Goal: Task Accomplishment & Management: Use online tool/utility

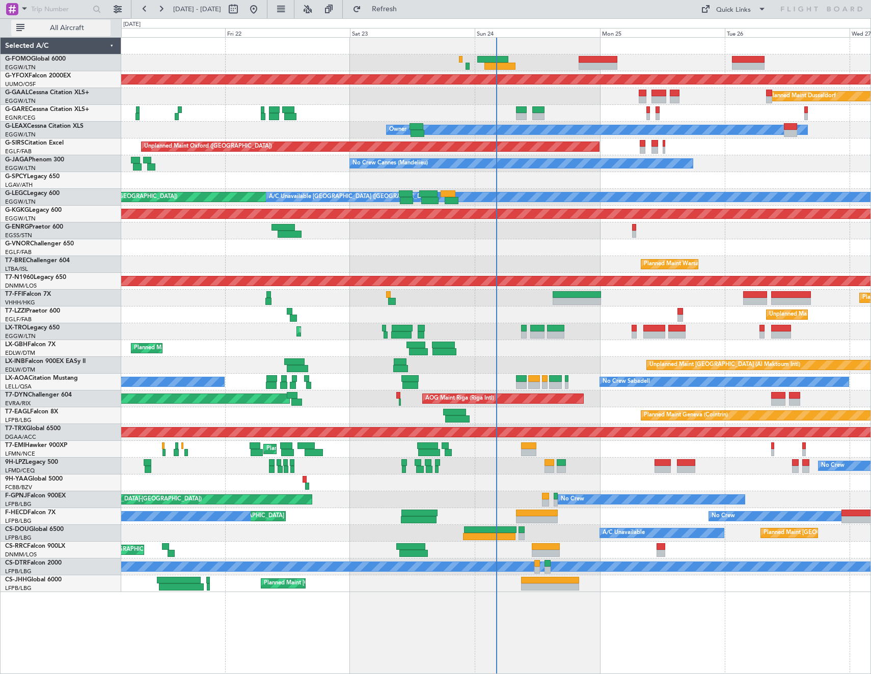
click at [62, 31] on span "All Aircraft" at bounding box center [66, 27] width 81 height 7
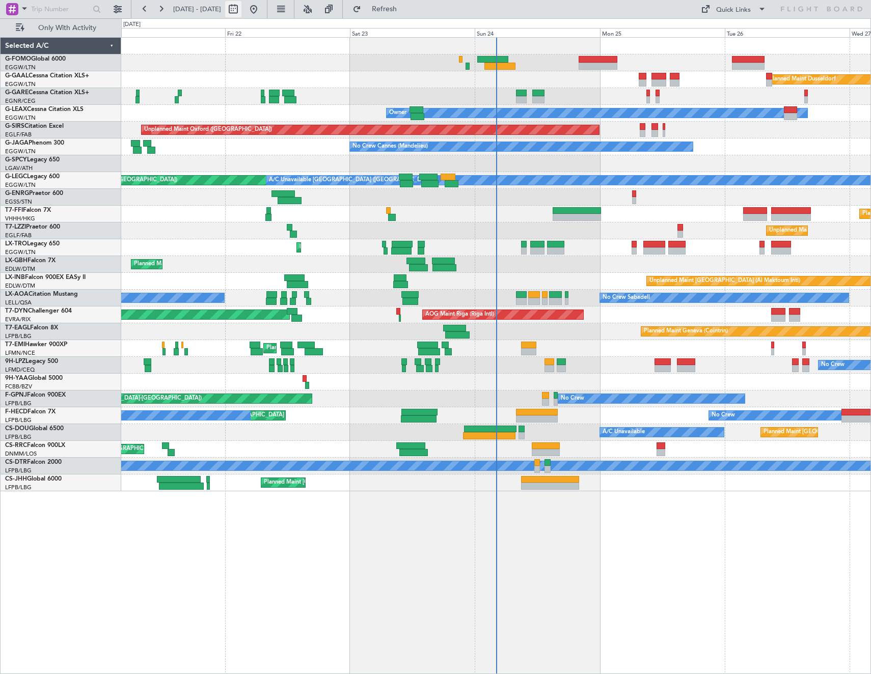
click at [241, 8] on button at bounding box center [233, 9] width 16 height 16
select select "8"
select select "2025"
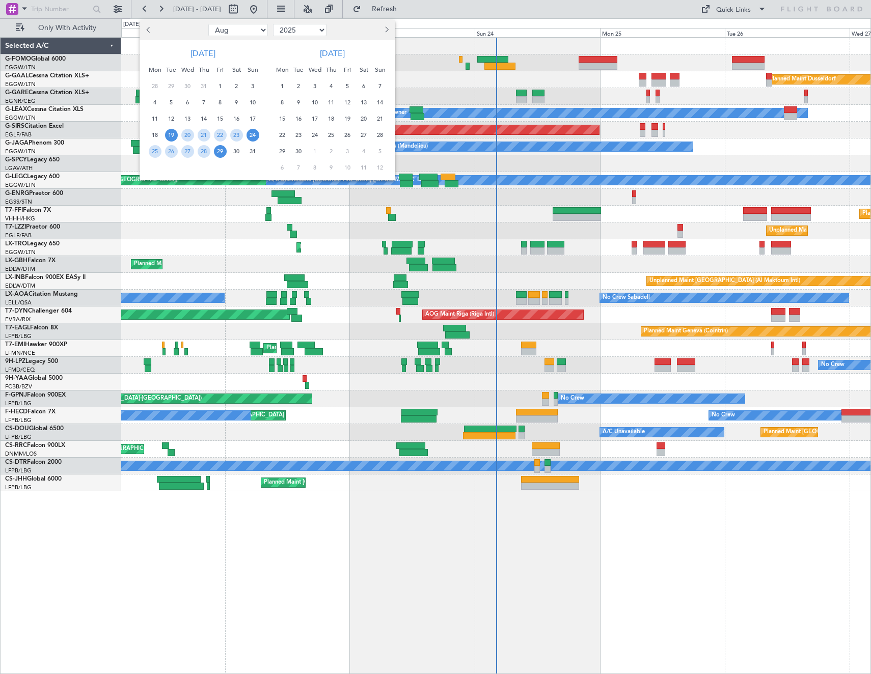
click at [255, 137] on span "24" at bounding box center [252, 135] width 13 height 13
click at [253, 153] on span "31" at bounding box center [252, 151] width 13 height 13
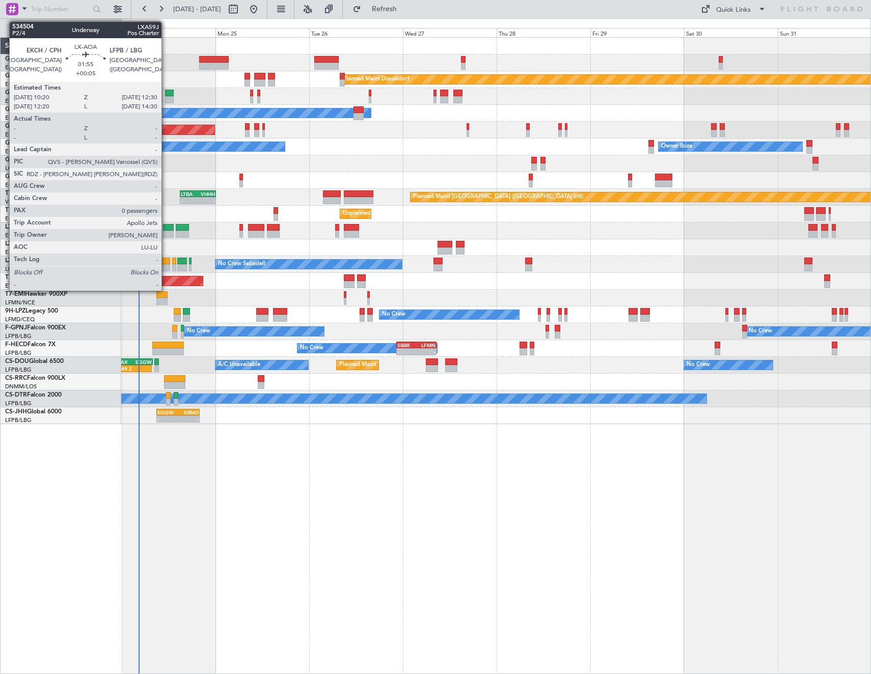
click at [166, 263] on div at bounding box center [165, 261] width 9 height 7
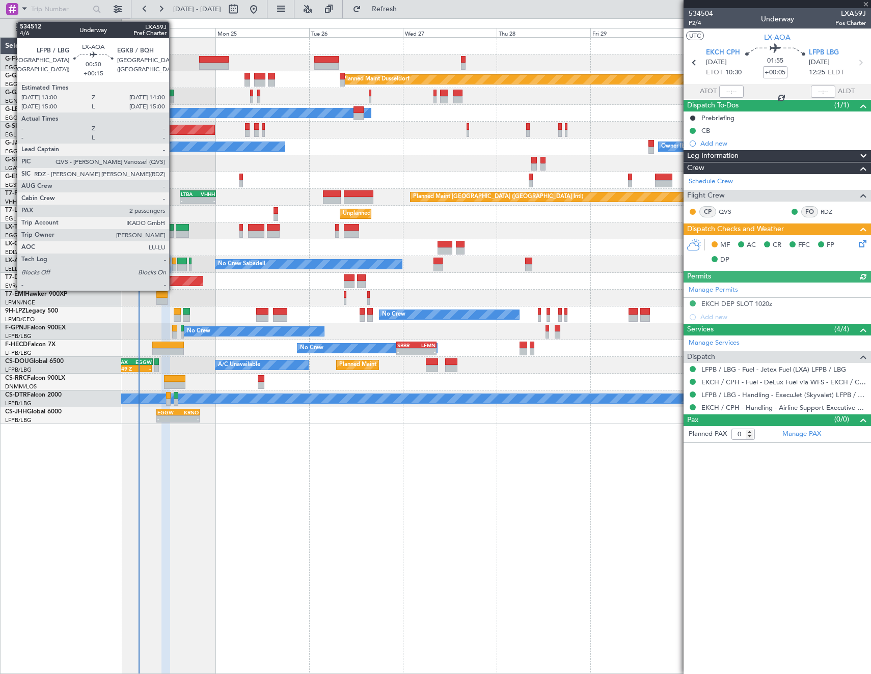
click at [174, 264] on div at bounding box center [174, 261] width 4 height 7
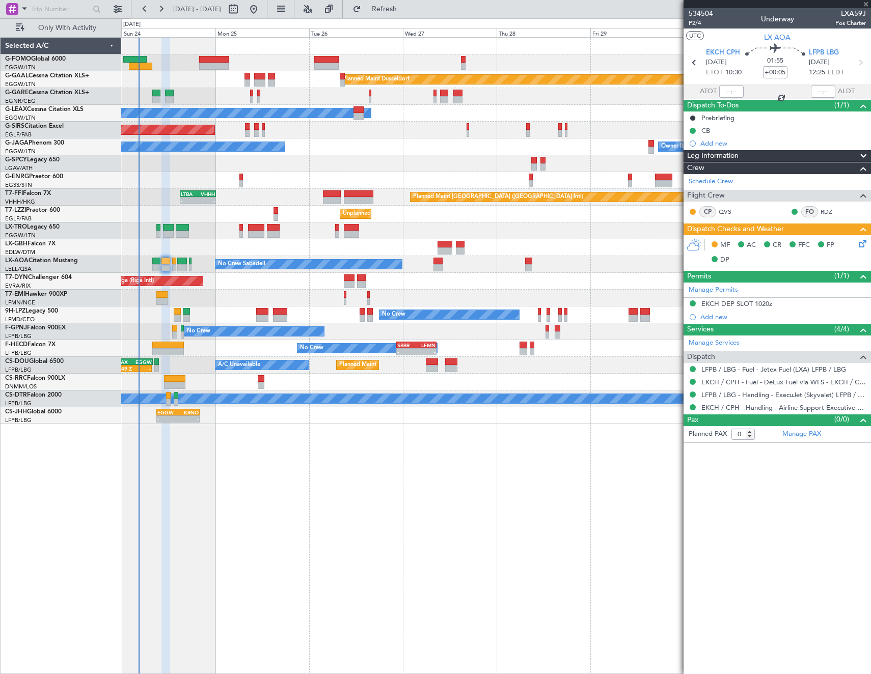
type input "+00:15"
type input "2"
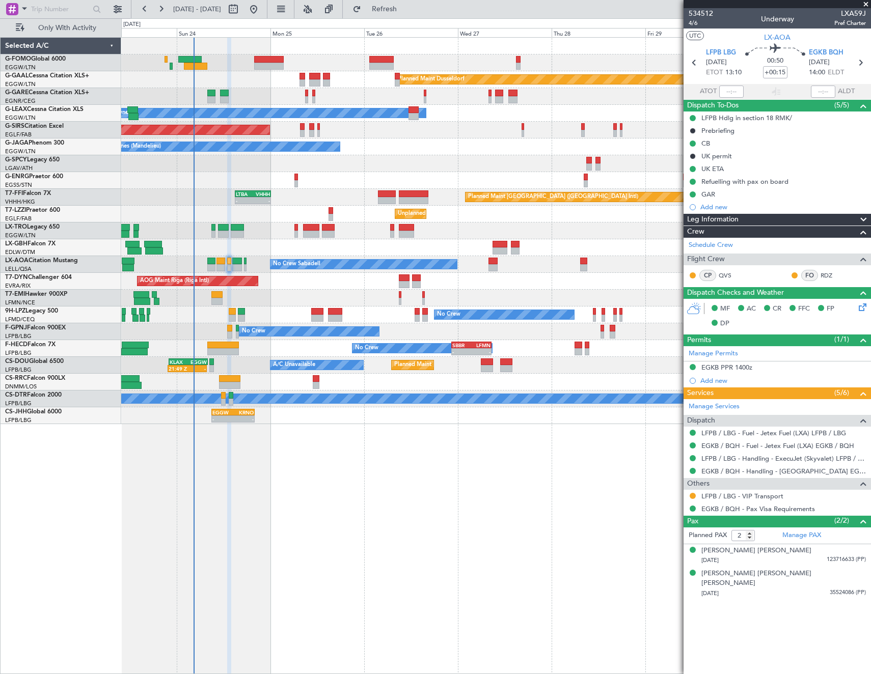
click at [390, 291] on div "Planned Maint [PERSON_NAME] Planned Maint [PERSON_NAME]" at bounding box center [495, 298] width 749 height 17
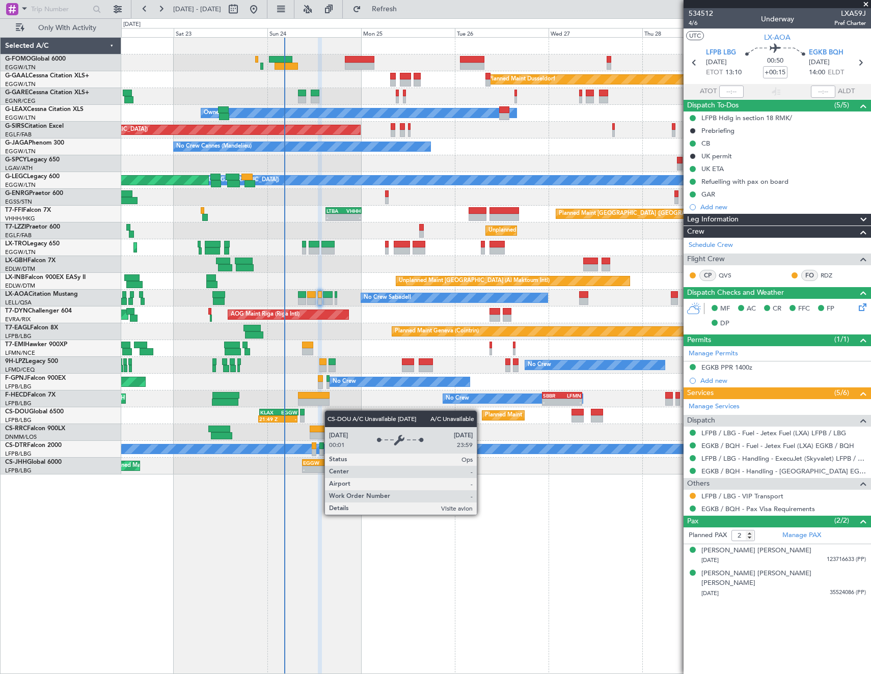
click at [365, 411] on div "Planned Maint Dusseldorf Unplanned Maint [PERSON_NAME] Owner Unplanned Maint [G…" at bounding box center [495, 256] width 749 height 437
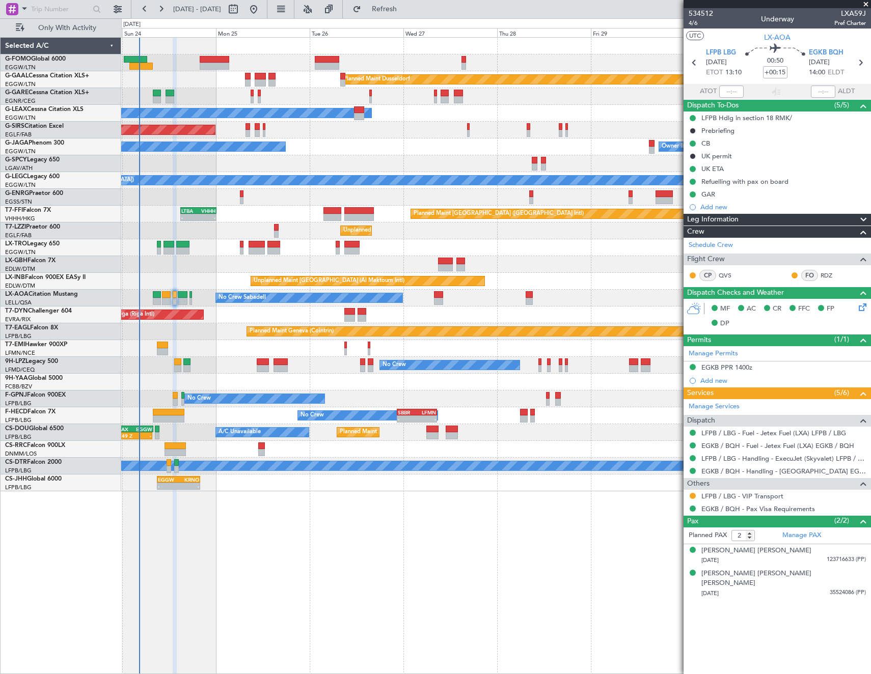
click at [324, 551] on div "Planned Maint Dusseldorf Owner Unplanned Maint [GEOGRAPHIC_DATA] ([GEOGRAPHIC_D…" at bounding box center [495, 355] width 749 height 637
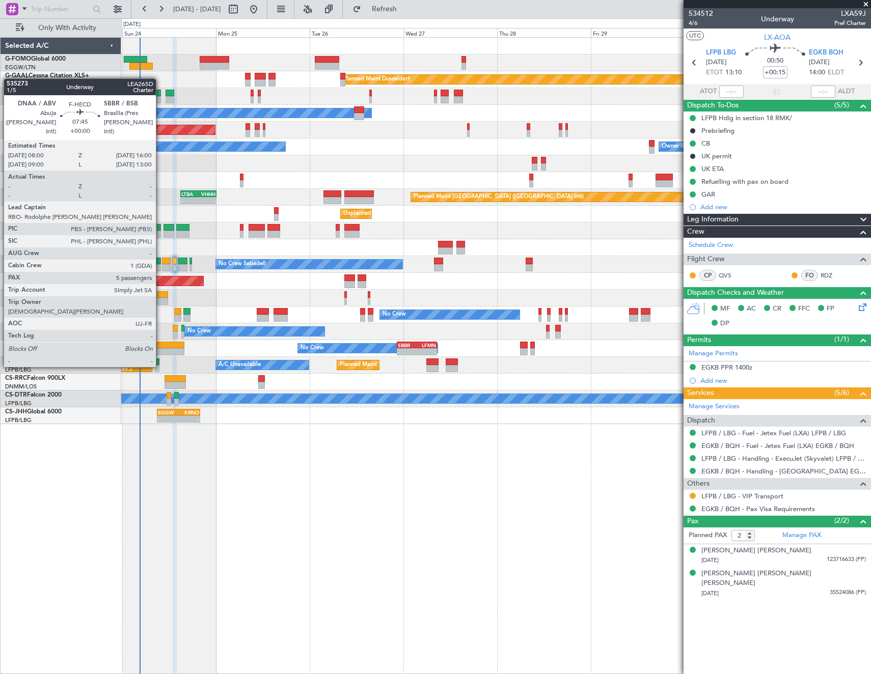
click at [160, 348] on div at bounding box center [169, 345] width 32 height 7
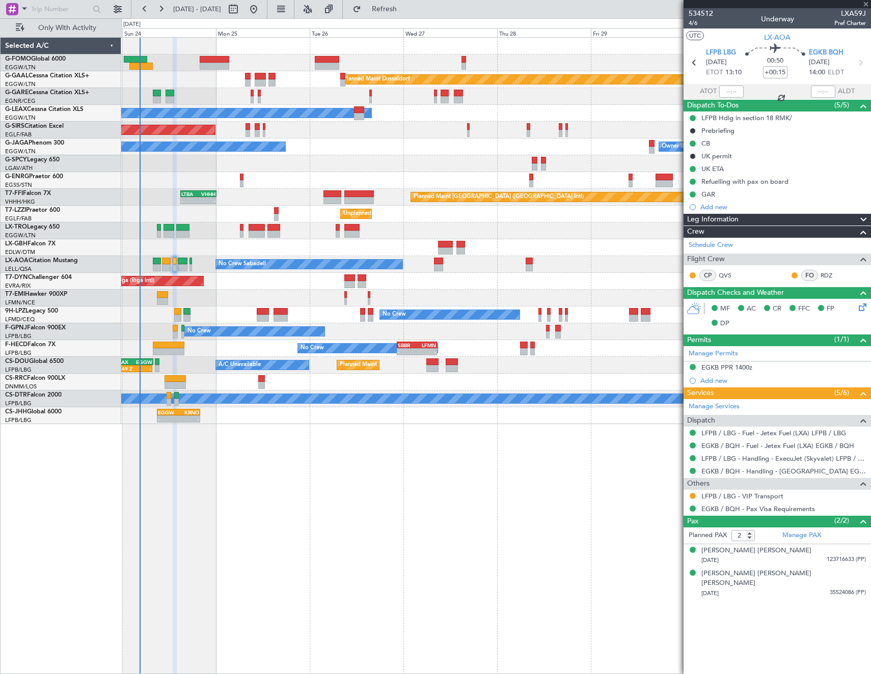
type input "5"
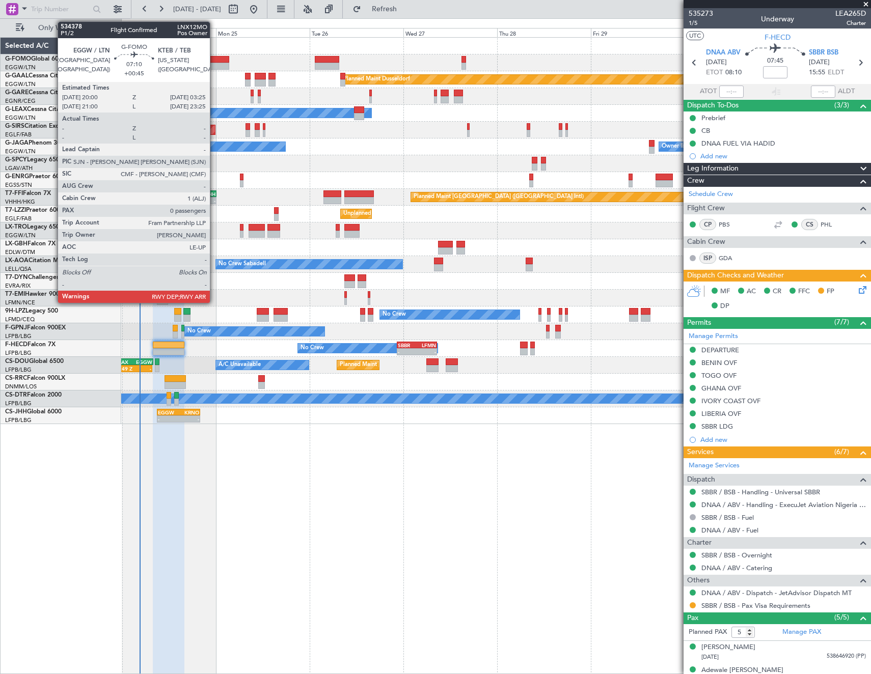
click at [214, 62] on div at bounding box center [214, 59] width 29 height 7
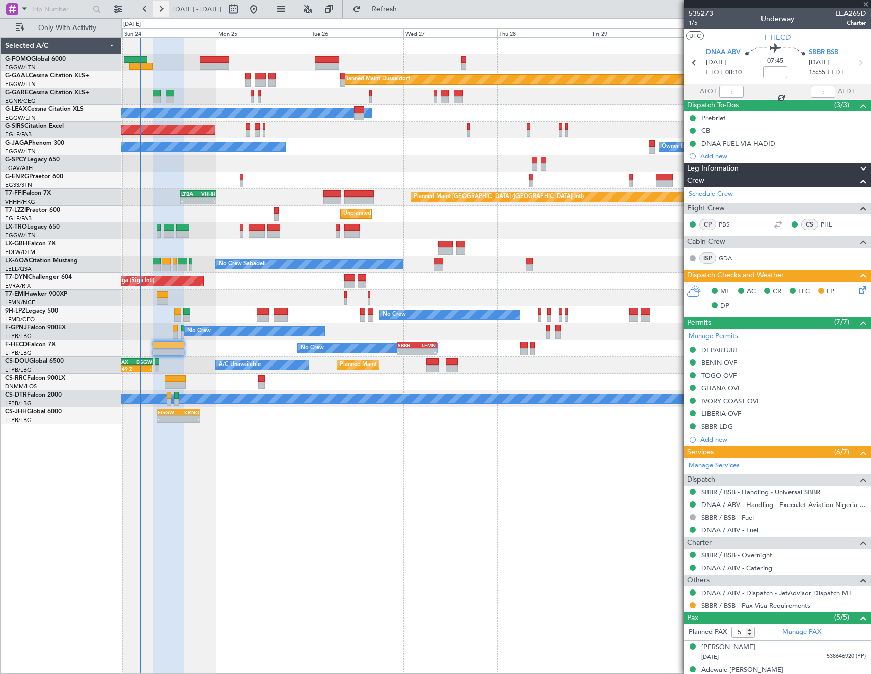
type input "+00:45"
type input "0"
